Goal: Obtain resource: Download file/media

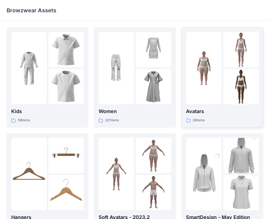
click at [194, 91] on div at bounding box center [203, 68] width 35 height 72
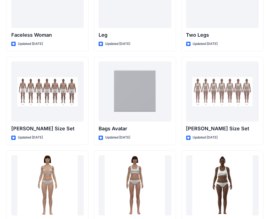
scroll to position [540, 0]
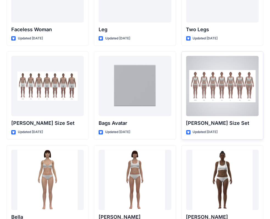
click at [233, 91] on div at bounding box center [222, 86] width 72 height 60
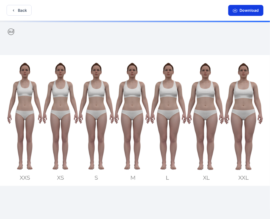
click at [245, 11] on button "Download" at bounding box center [245, 10] width 35 height 11
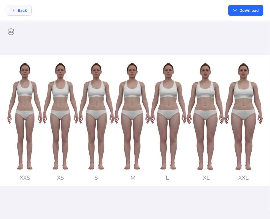
click at [22, 8] on button "Back" at bounding box center [19, 10] width 25 height 11
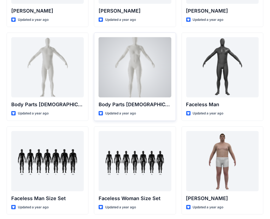
scroll to position [274, 0]
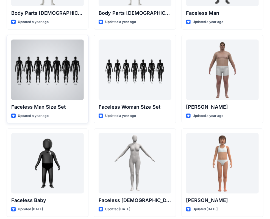
click at [55, 74] on div at bounding box center [47, 70] width 72 height 60
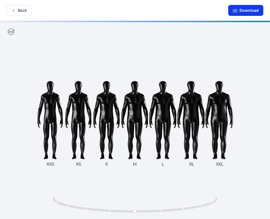
click at [247, 9] on button "Download" at bounding box center [245, 10] width 35 height 11
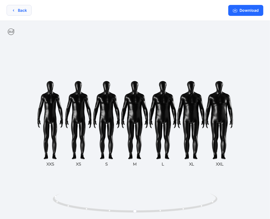
click at [19, 11] on button "Back" at bounding box center [19, 10] width 25 height 11
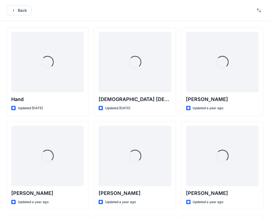
scroll to position [274, 0]
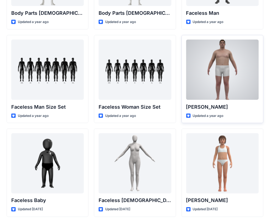
click at [196, 66] on div at bounding box center [222, 70] width 72 height 60
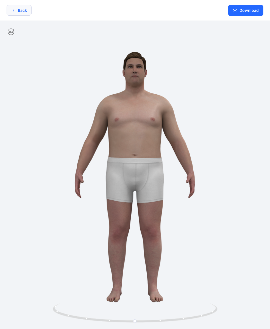
click at [24, 11] on button "Back" at bounding box center [19, 10] width 25 height 11
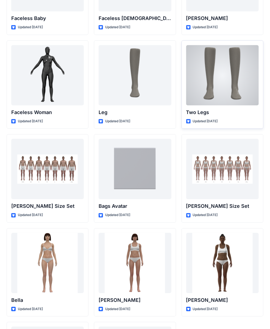
scroll to position [543, 0]
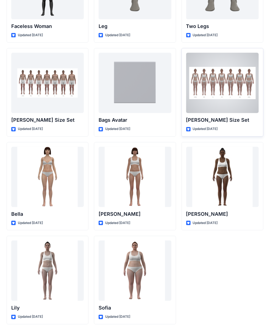
click at [208, 89] on div at bounding box center [222, 83] width 72 height 60
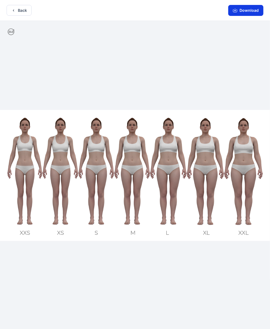
click at [253, 11] on button "Download" at bounding box center [245, 10] width 35 height 11
